Goal: Task Accomplishment & Management: Manage account settings

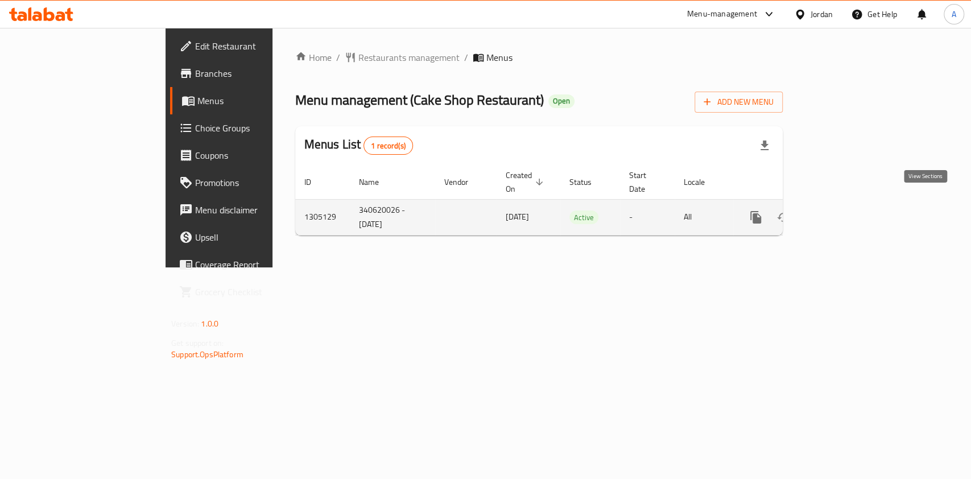
click at [844, 210] on icon "enhanced table" at bounding box center [838, 217] width 14 height 14
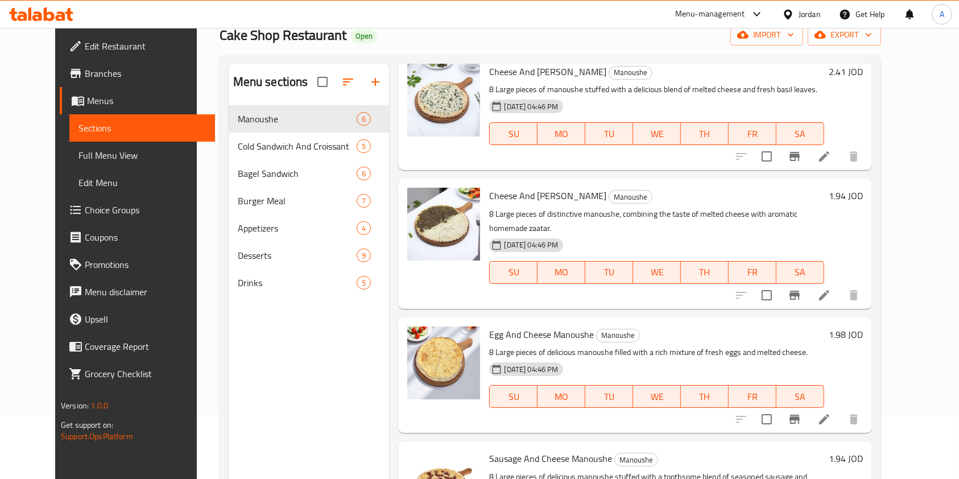
scroll to position [72, 0]
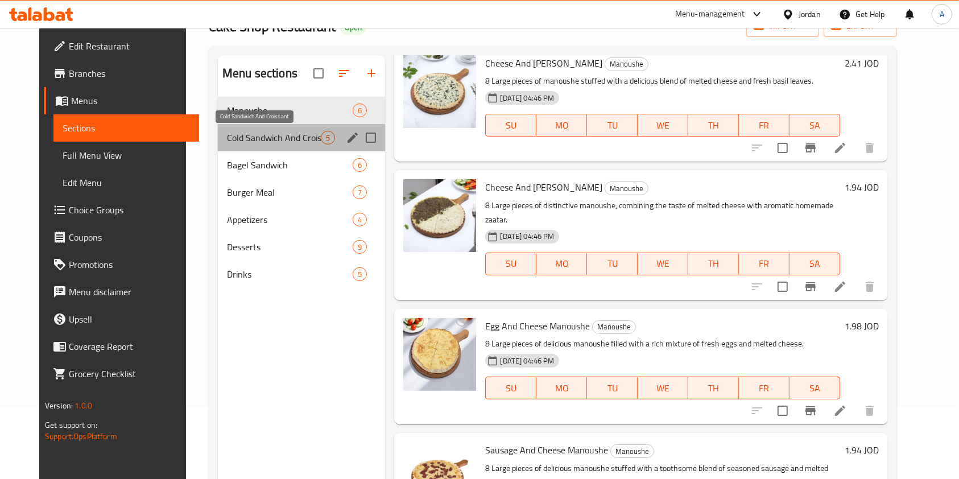
click at [262, 143] on span "Cold Sandwich And Croissant" at bounding box center [274, 138] width 94 height 14
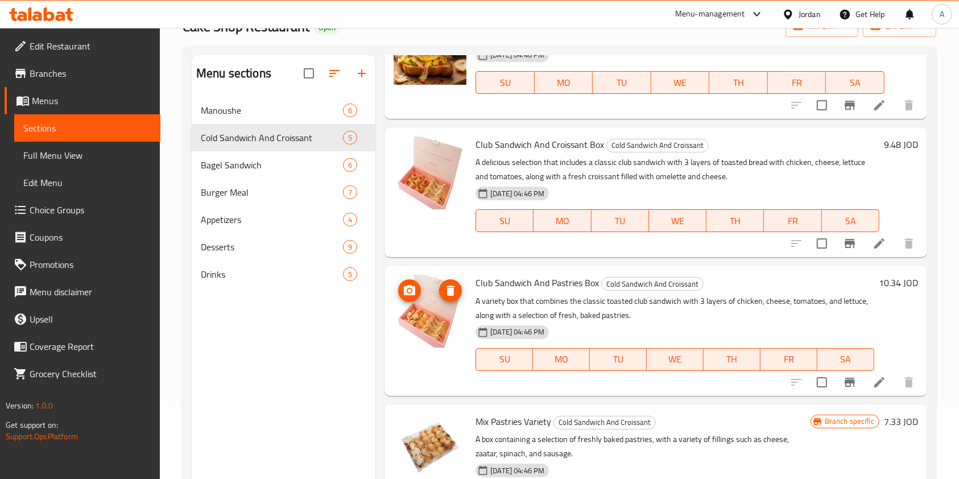
scroll to position [159, 0]
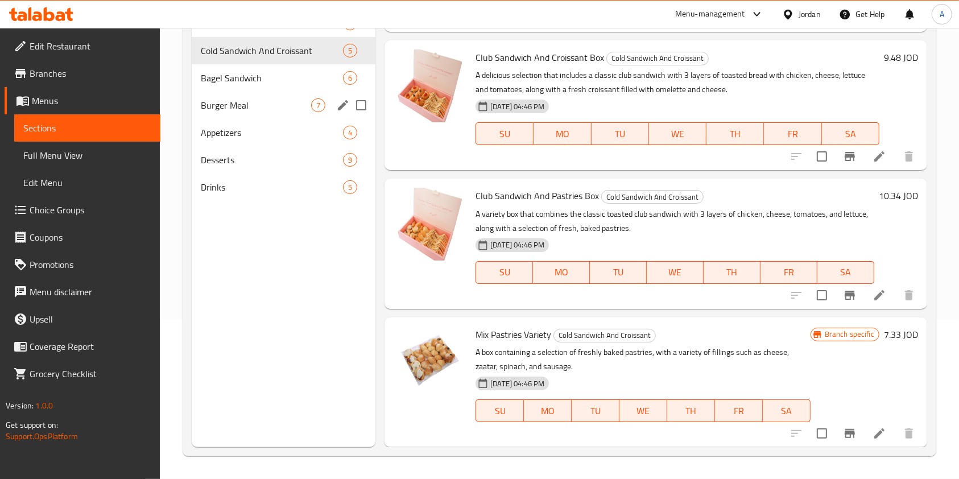
click at [232, 111] on span "Burger Meal" at bounding box center [256, 105] width 110 height 14
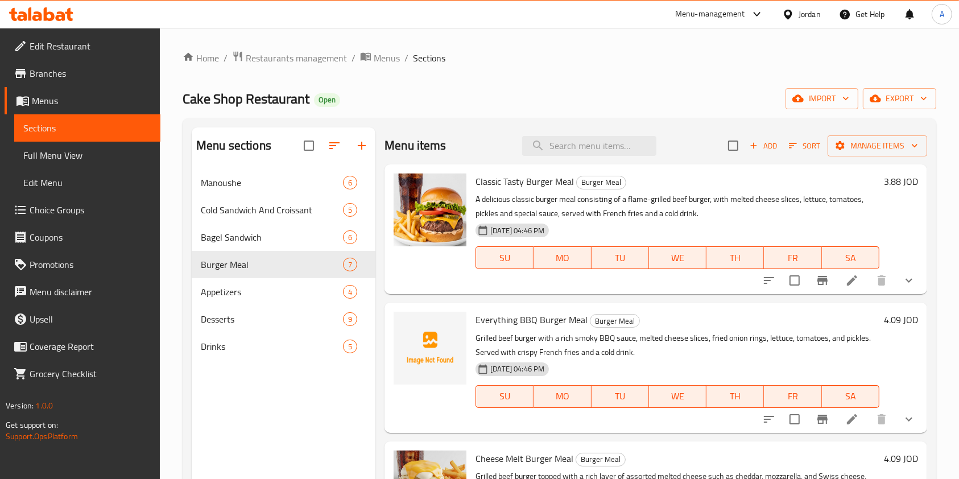
scroll to position [5, 0]
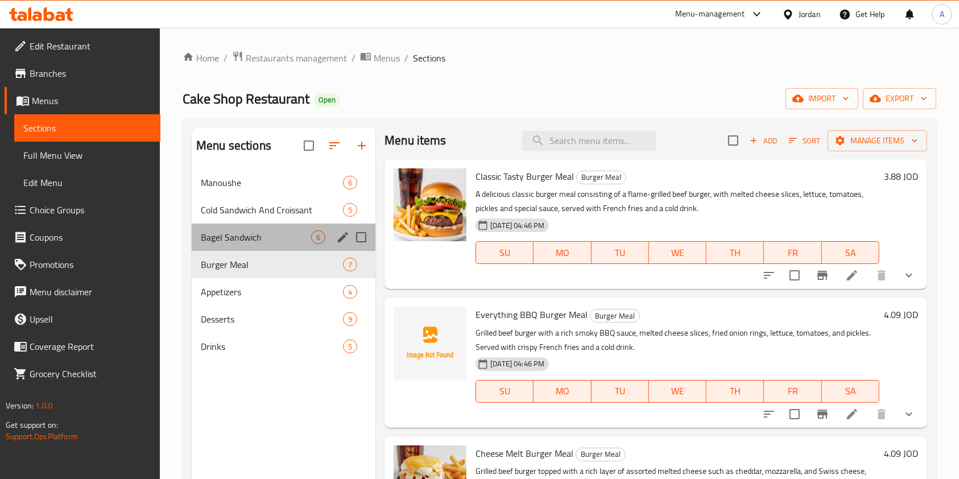
click at [228, 229] on div "Bagel Sandwich 6" at bounding box center [284, 236] width 184 height 27
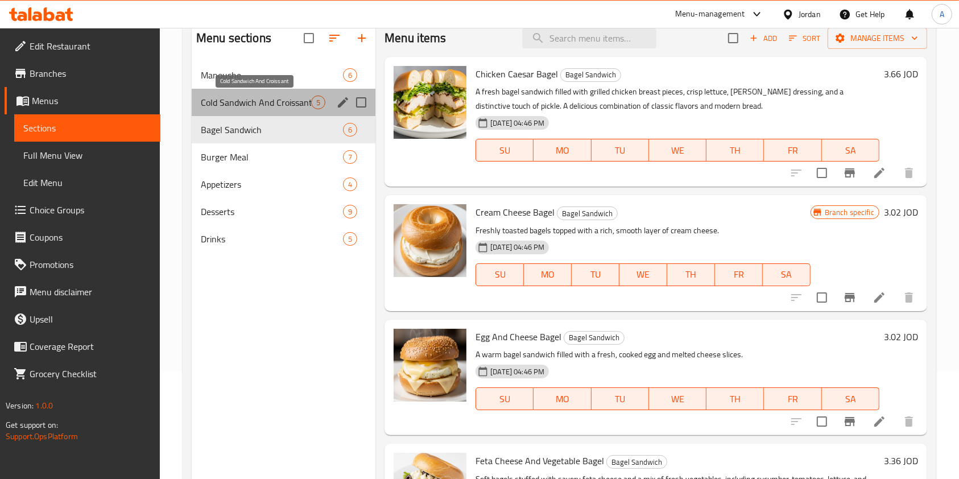
click at [264, 103] on span "Cold Sandwich And Croissant" at bounding box center [256, 103] width 110 height 14
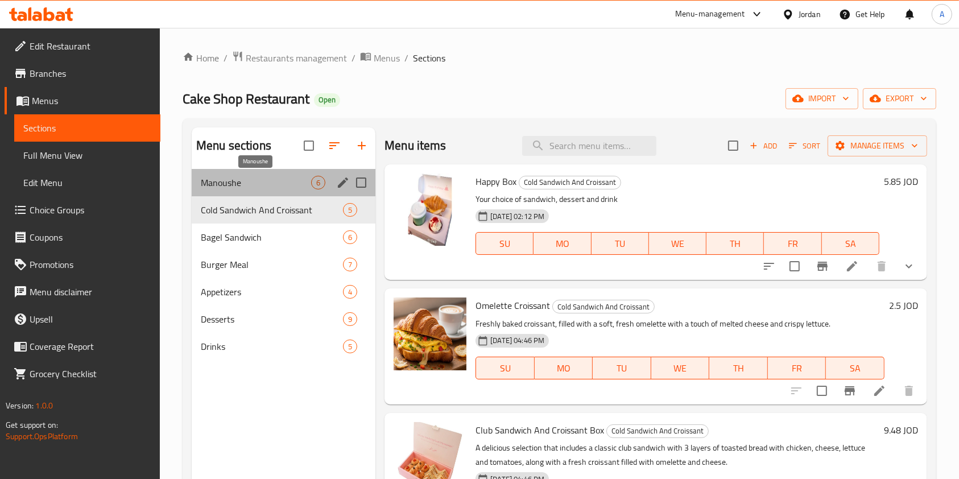
click at [215, 188] on span "Manoushe" at bounding box center [256, 183] width 110 height 14
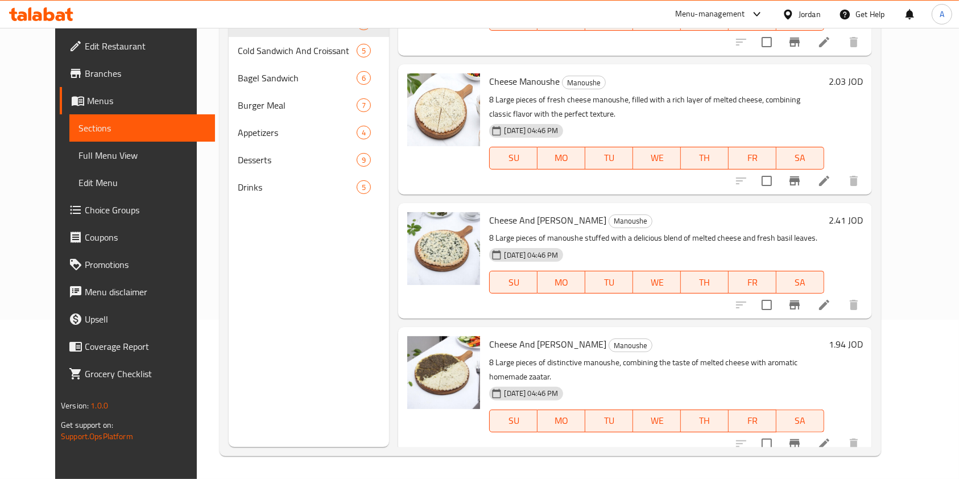
scroll to position [78, 0]
